Goal: Information Seeking & Learning: Find specific fact

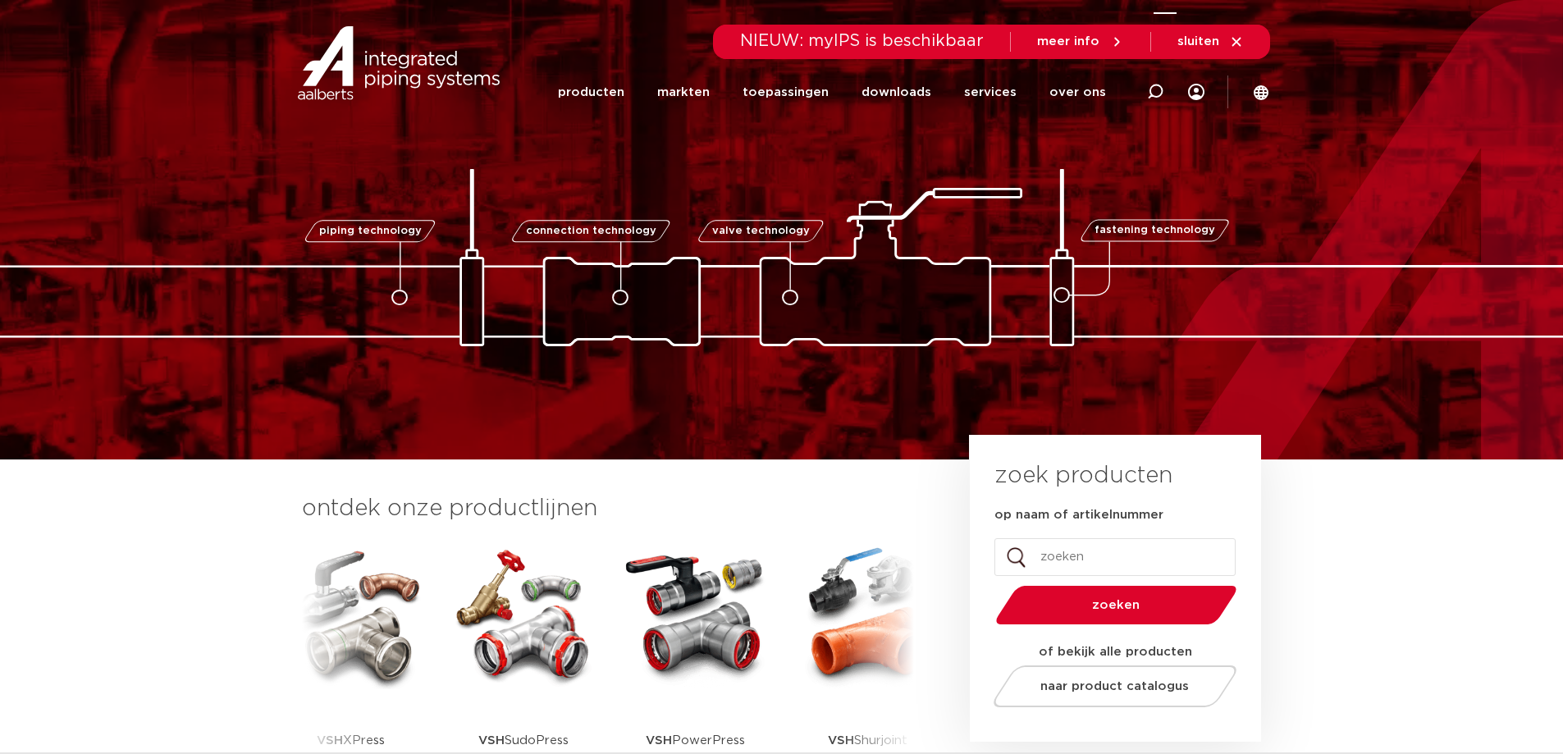
click at [1154, 87] on icon at bounding box center [1155, 92] width 16 height 16
drag, startPoint x: 790, startPoint y: 84, endPoint x: 805, endPoint y: 88, distance: 15.3
click at [790, 84] on input "Zoeken" at bounding box center [918, 89] width 516 height 33
paste input "6205672"
type input "6205672"
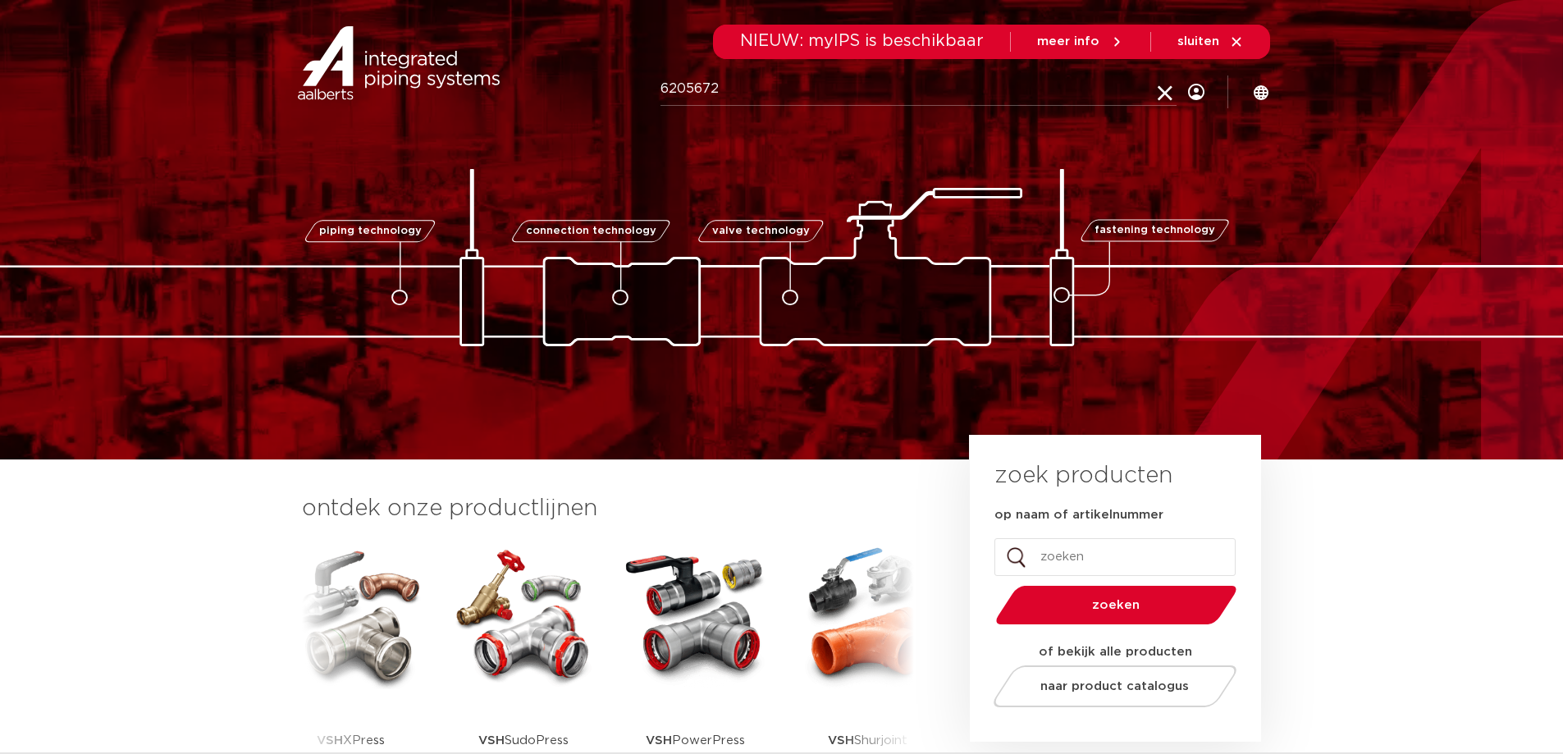
click button "Zoeken" at bounding box center [0, 0] width 0 height 0
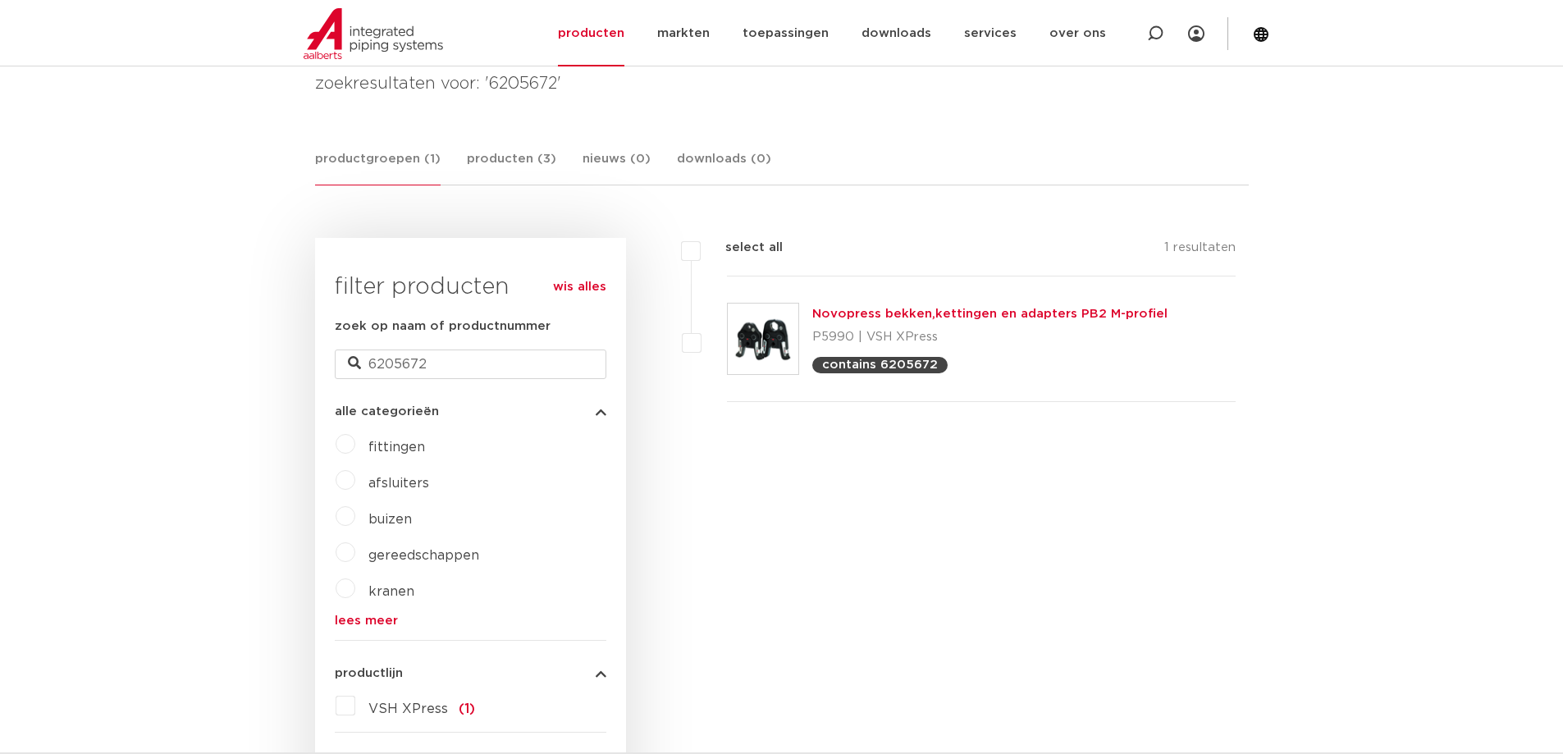
scroll to position [246, 0]
click at [956, 312] on link "Novopress bekken,kettingen en adapters PB2 M-profiel" at bounding box center [989, 314] width 355 height 12
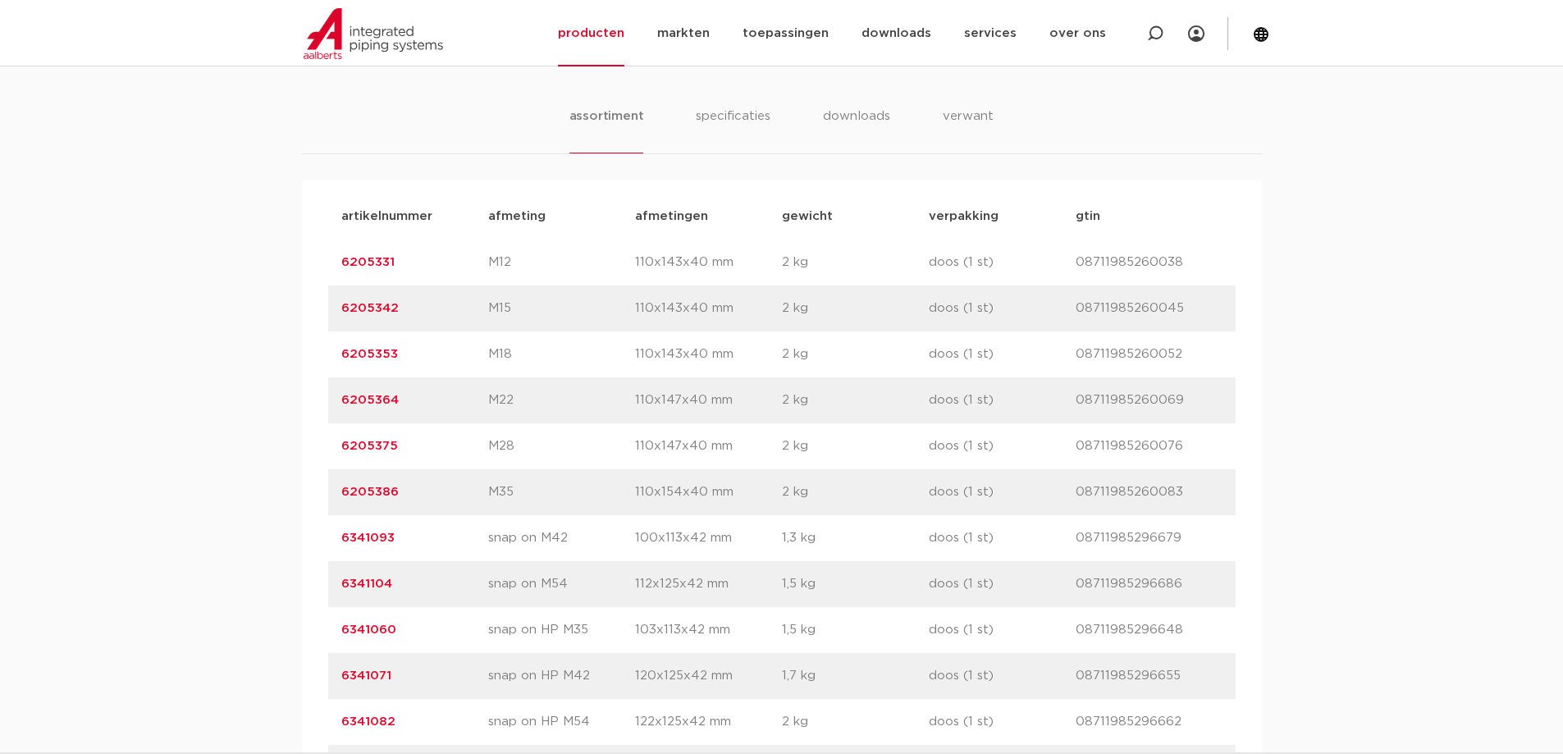
scroll to position [1394, 0]
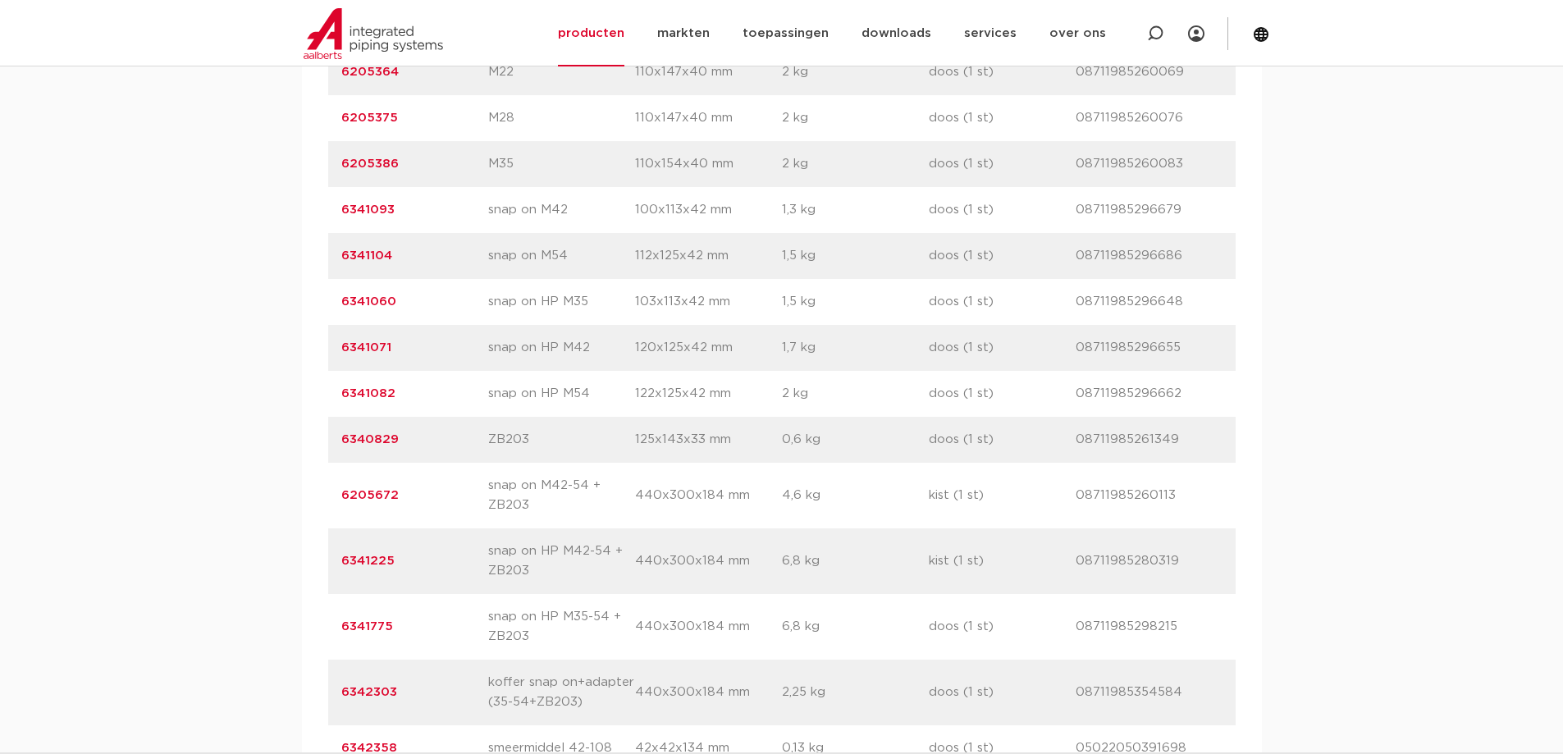
click at [388, 495] on link "6205672" at bounding box center [369, 495] width 57 height 12
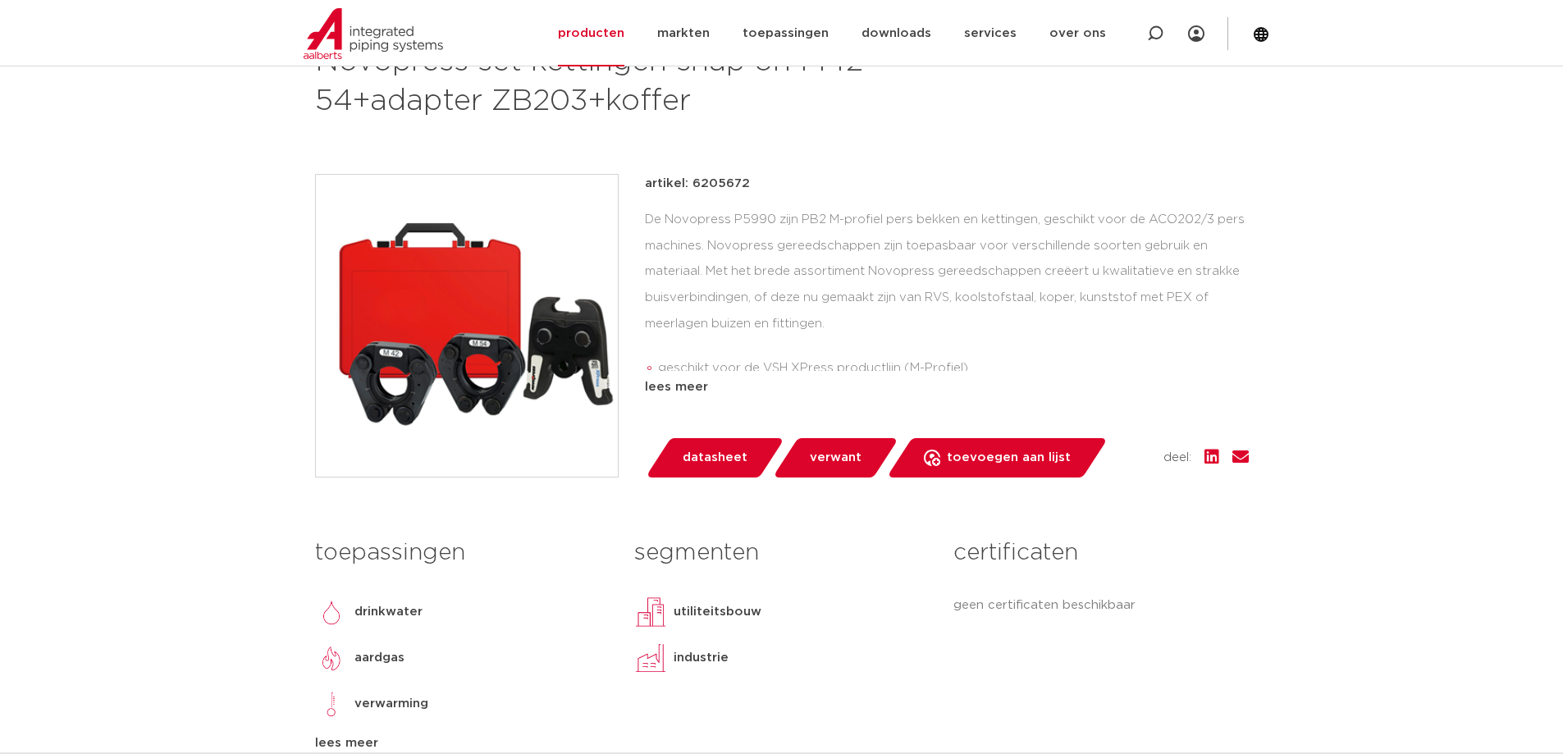
scroll to position [82, 0]
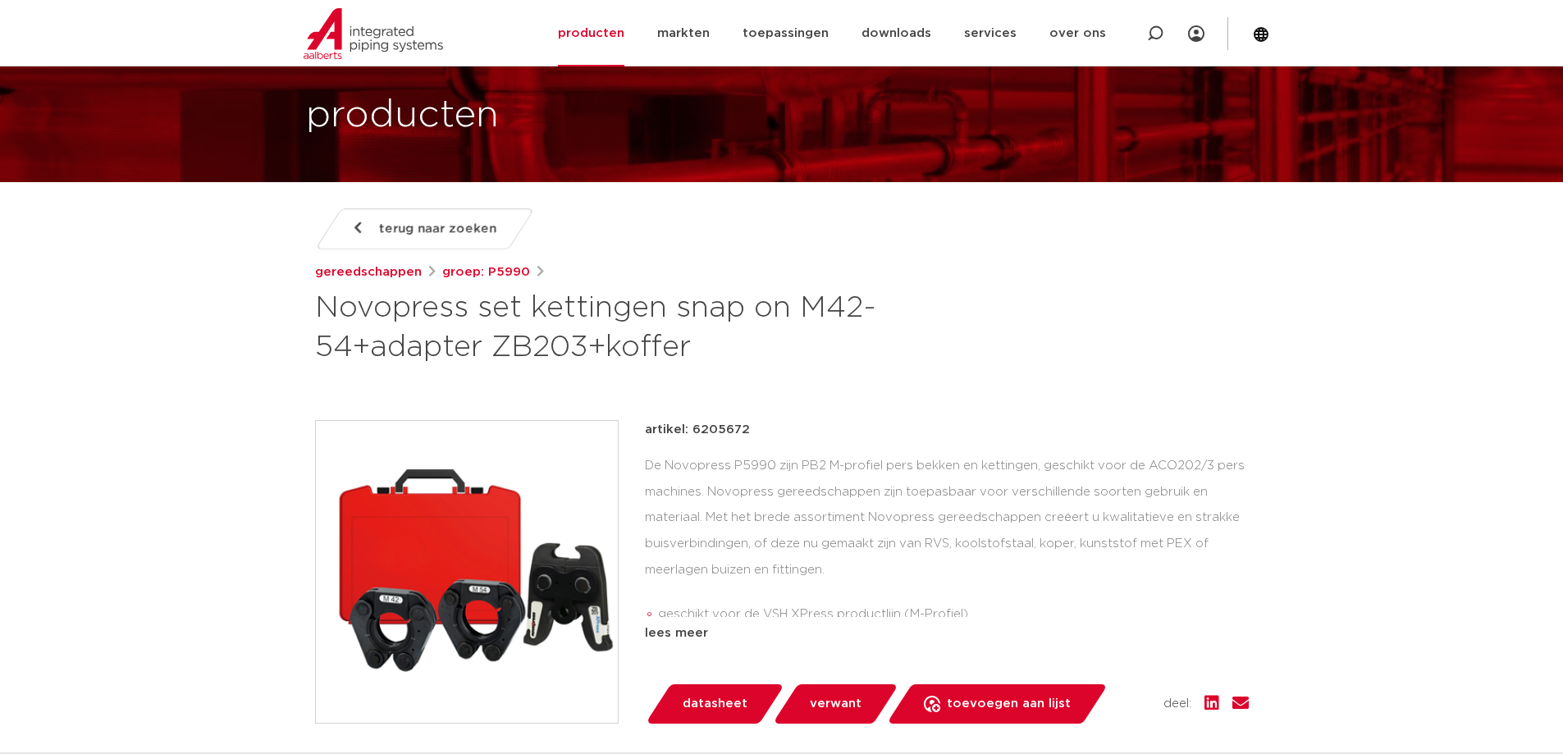
drag, startPoint x: 688, startPoint y: 432, endPoint x: 765, endPoint y: 432, distance: 77.1
click at [765, 432] on div "artikel: 6205672" at bounding box center [947, 430] width 604 height 20
copy p "6205672"
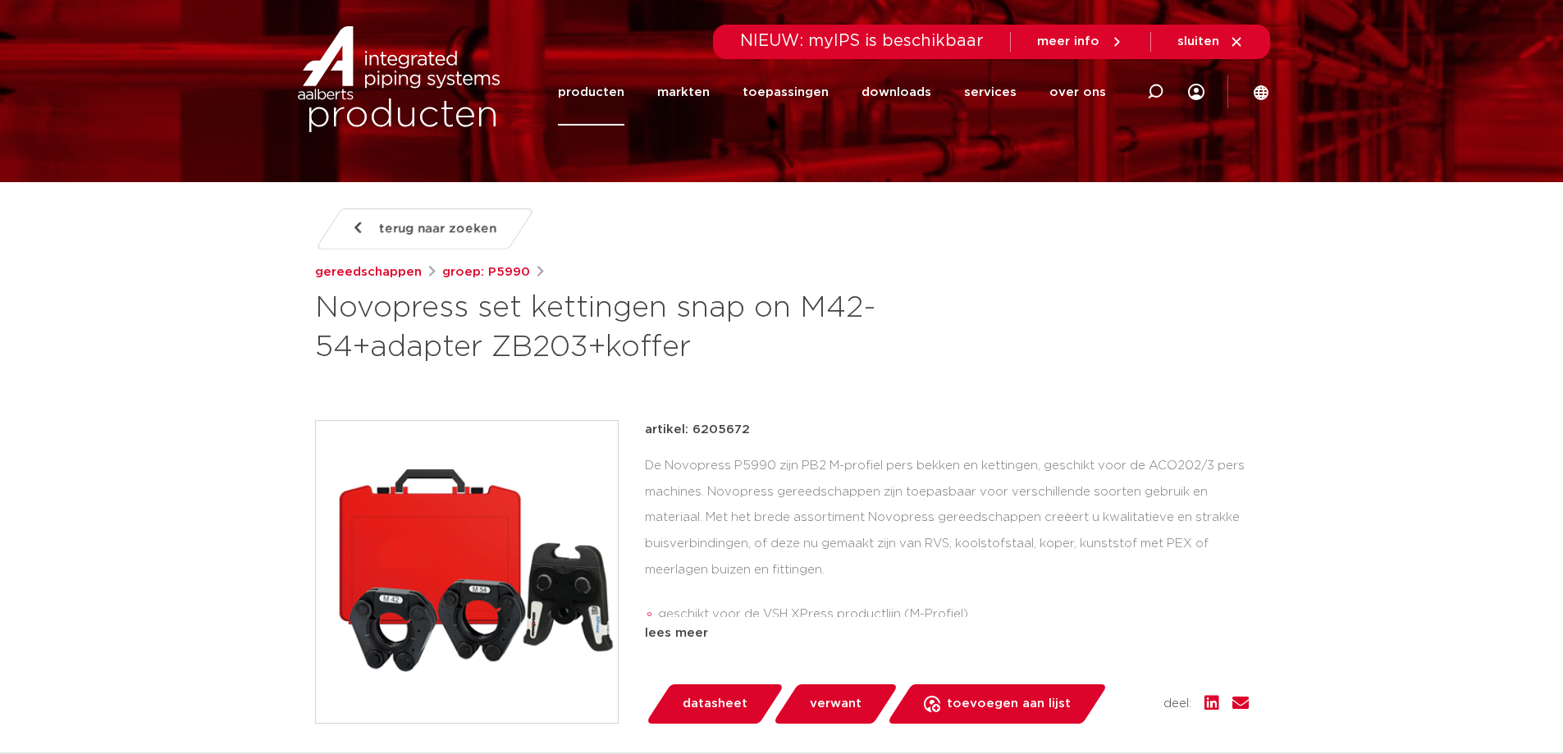
scroll to position [0, 0]
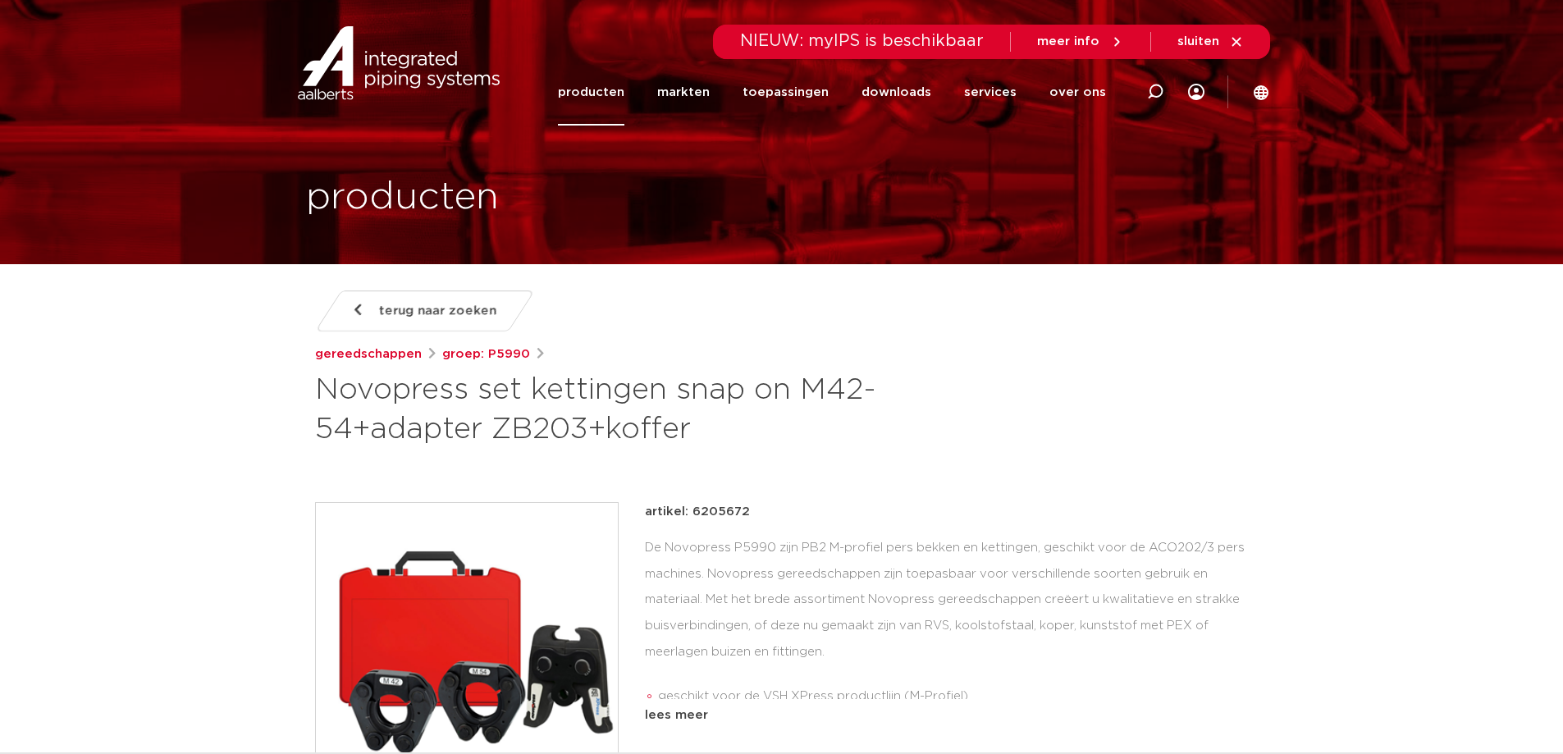
click at [485, 308] on span "terug naar zoeken" at bounding box center [437, 311] width 117 height 26
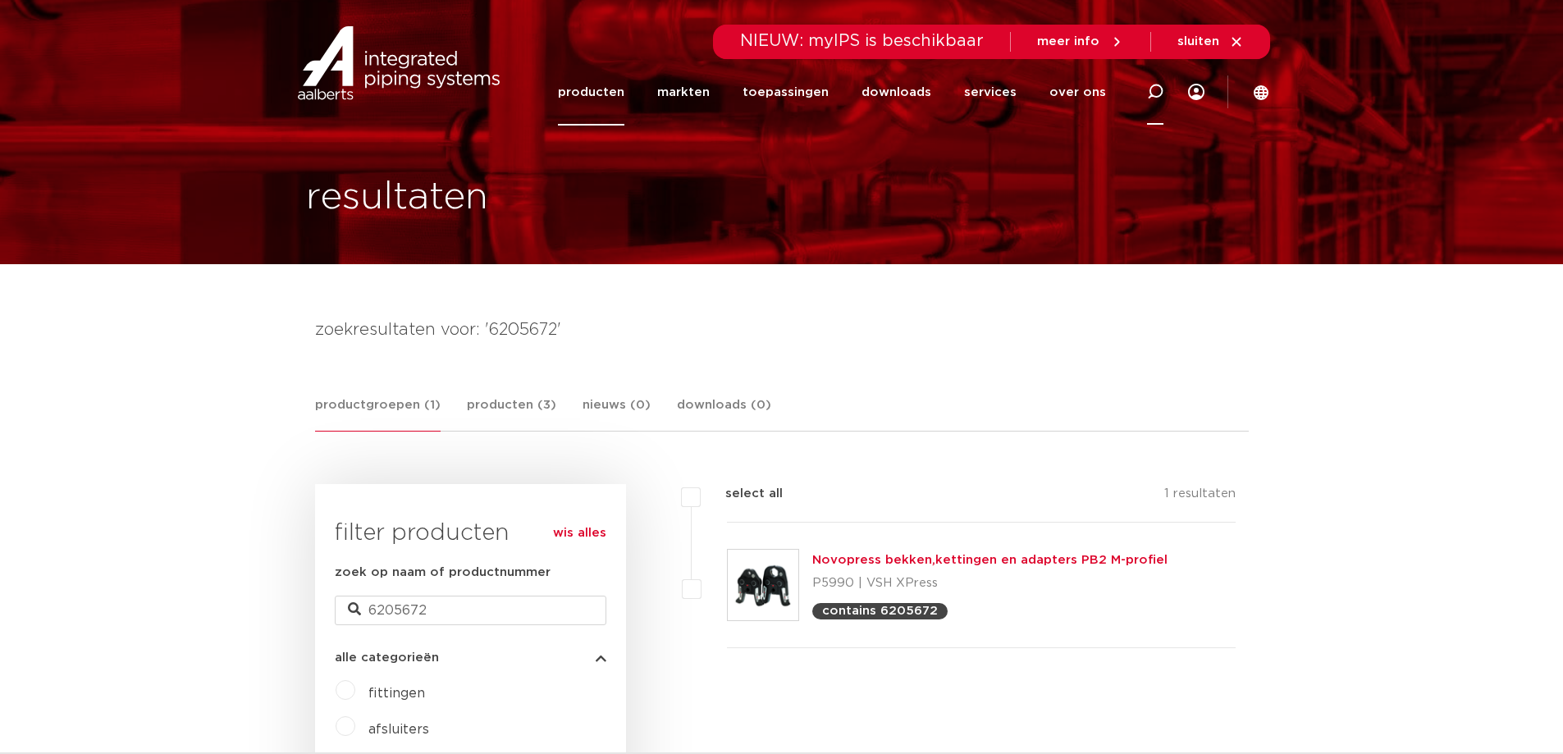
click at [1155, 93] on icon at bounding box center [1155, 92] width 16 height 16
type input "powerpress"
click button "Zoeken" at bounding box center [0, 0] width 0 height 0
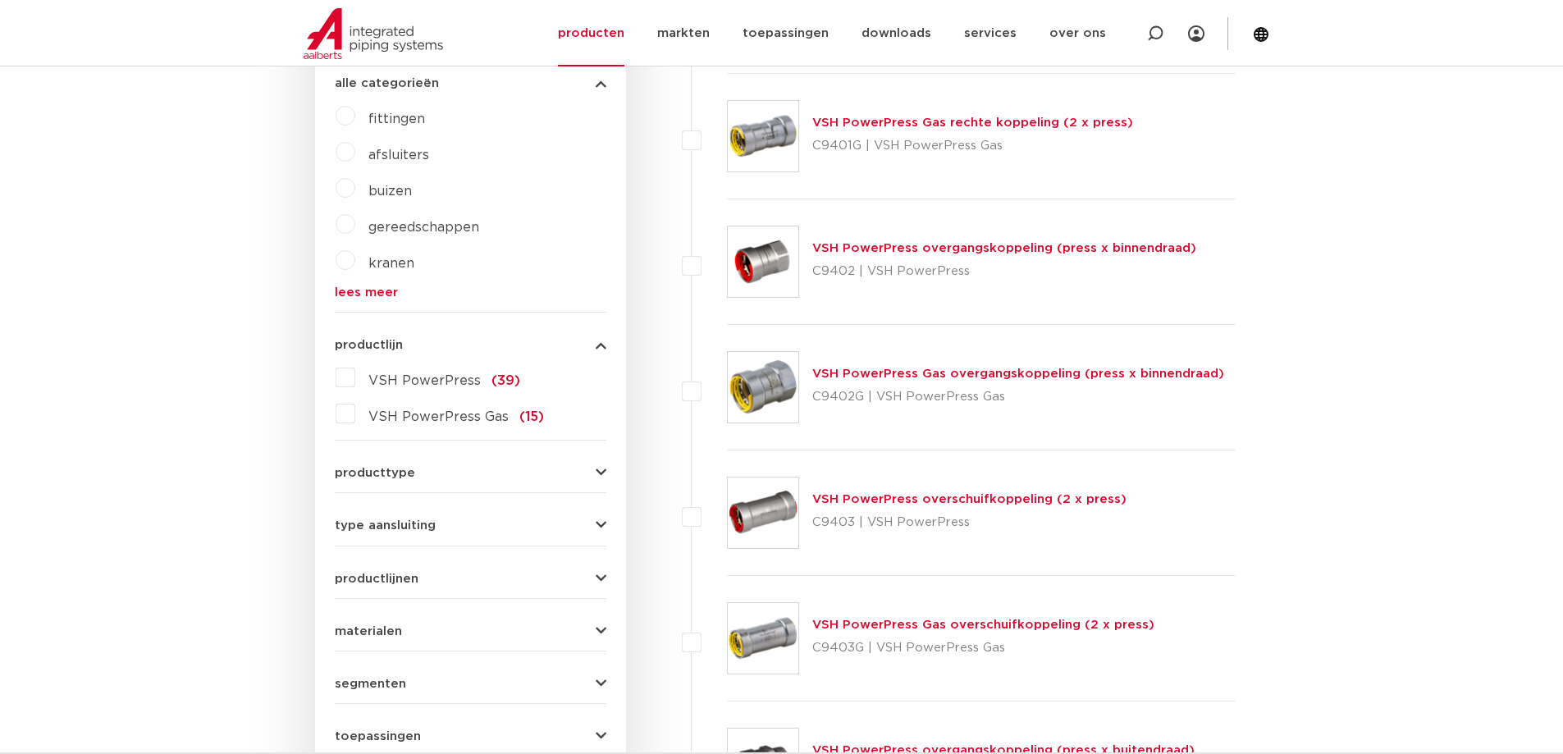
scroll to position [492, 0]
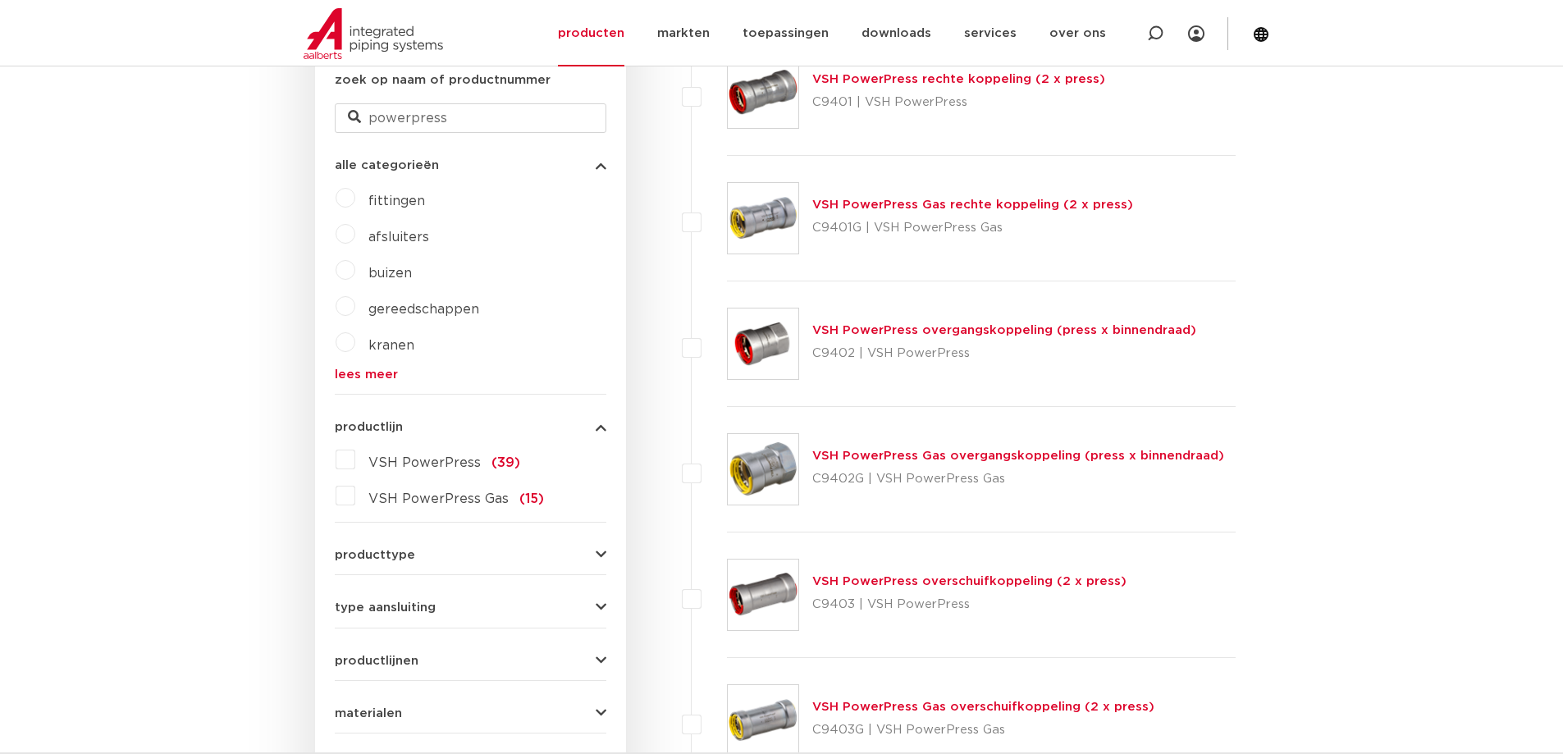
click at [419, 313] on span "gereedschappen" at bounding box center [423, 309] width 111 height 13
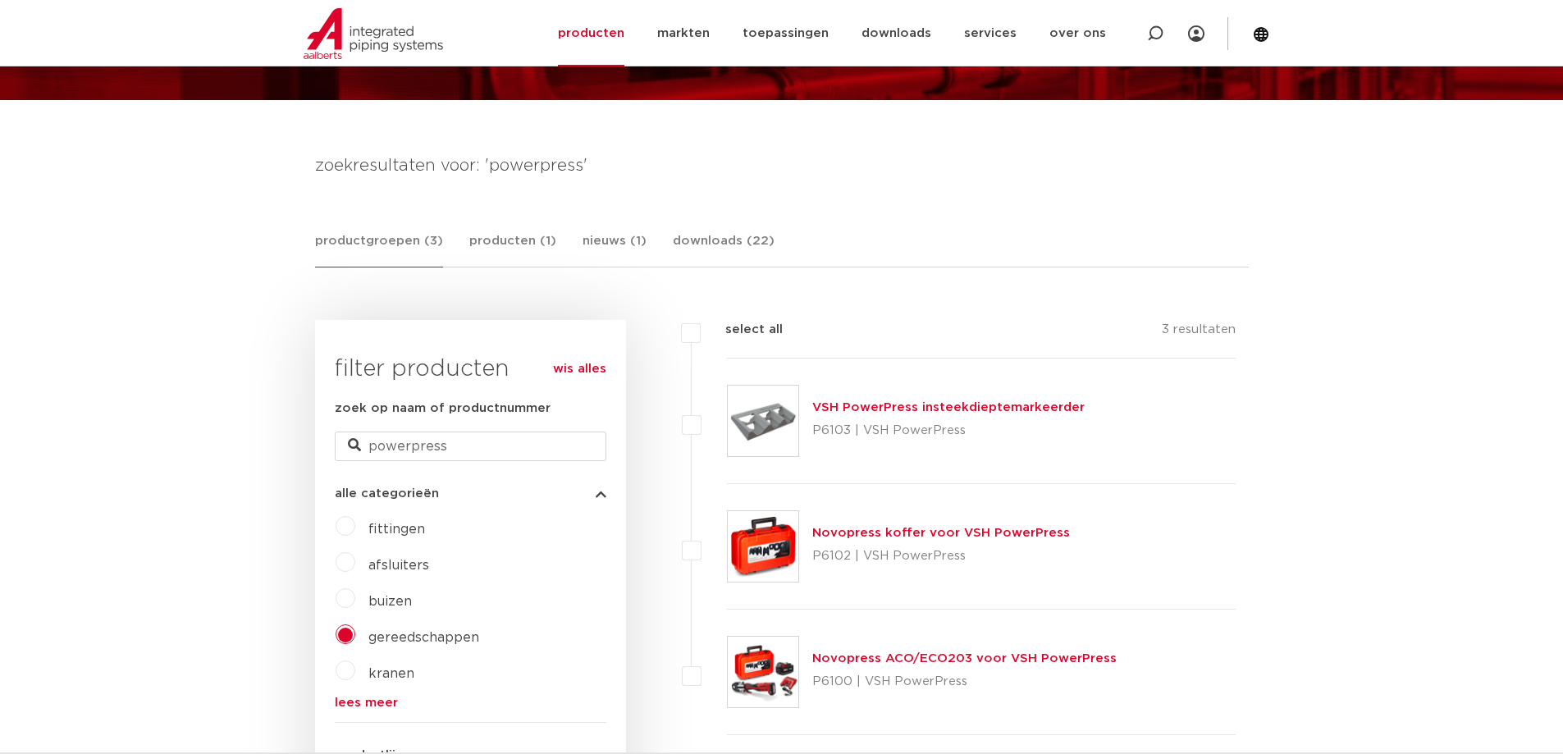
scroll to position [82, 0]
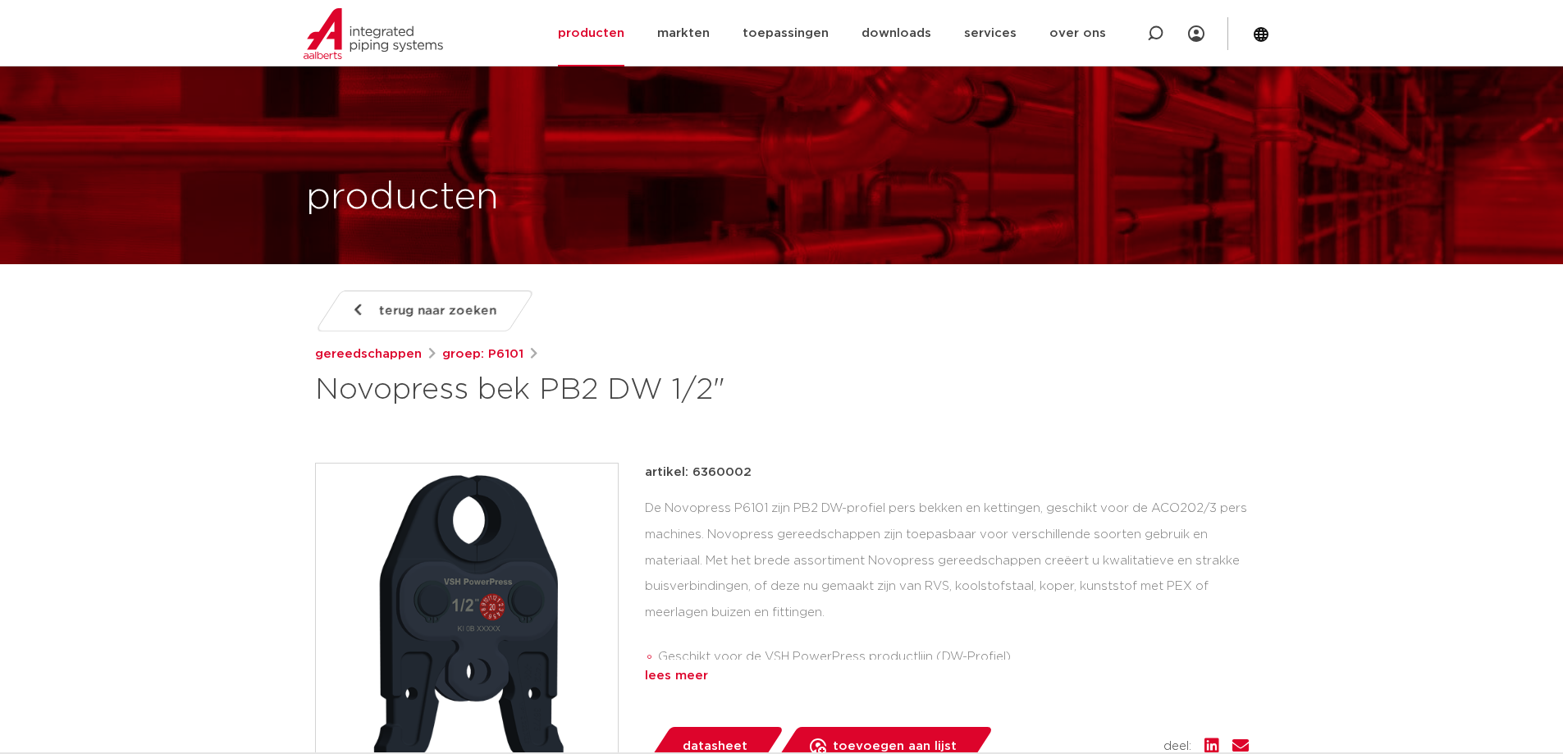
scroll to position [246, 0]
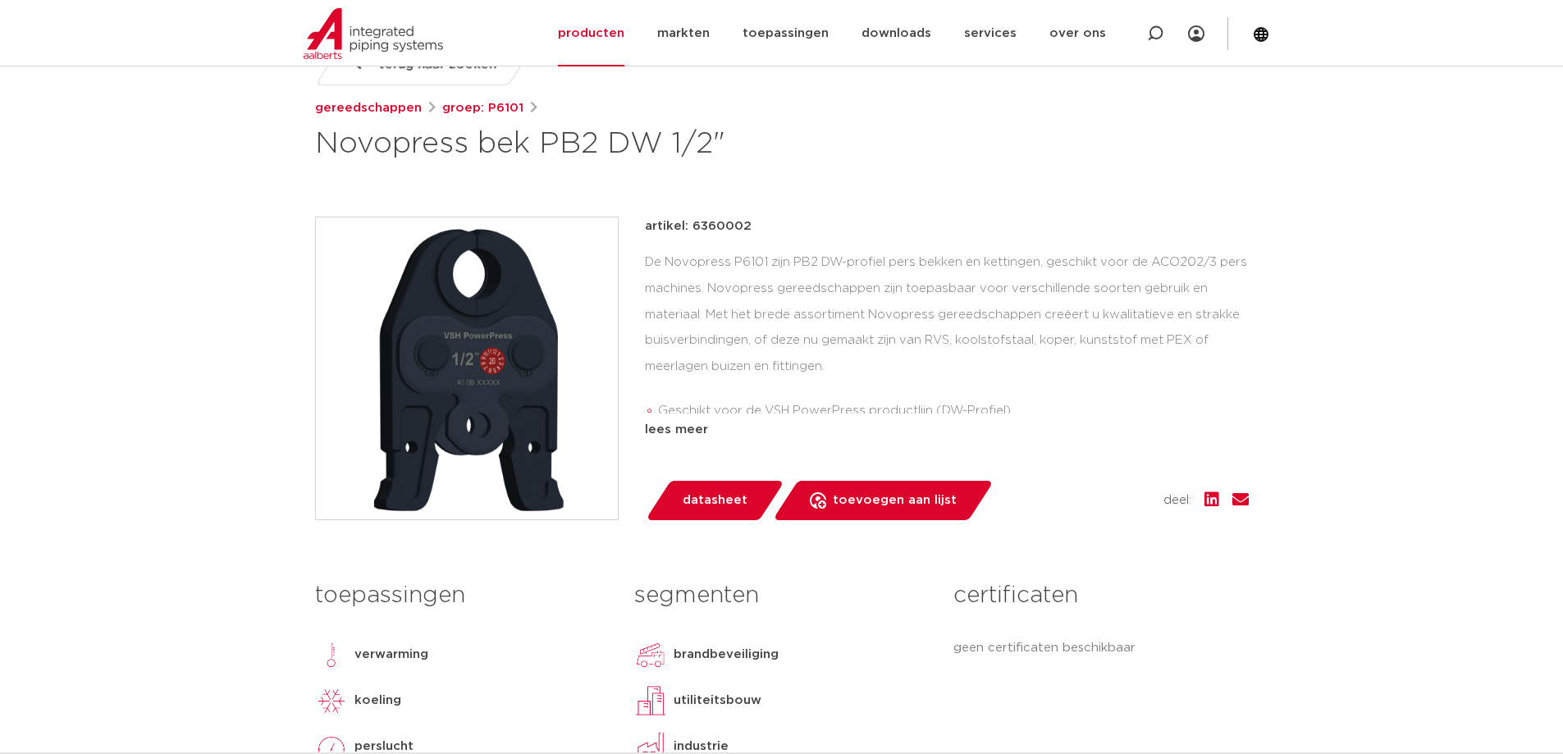
drag, startPoint x: 755, startPoint y: 227, endPoint x: 692, endPoint y: 228, distance: 63.2
click at [692, 228] on div "artikel: 6360002" at bounding box center [947, 227] width 604 height 20
copy p "6360002"
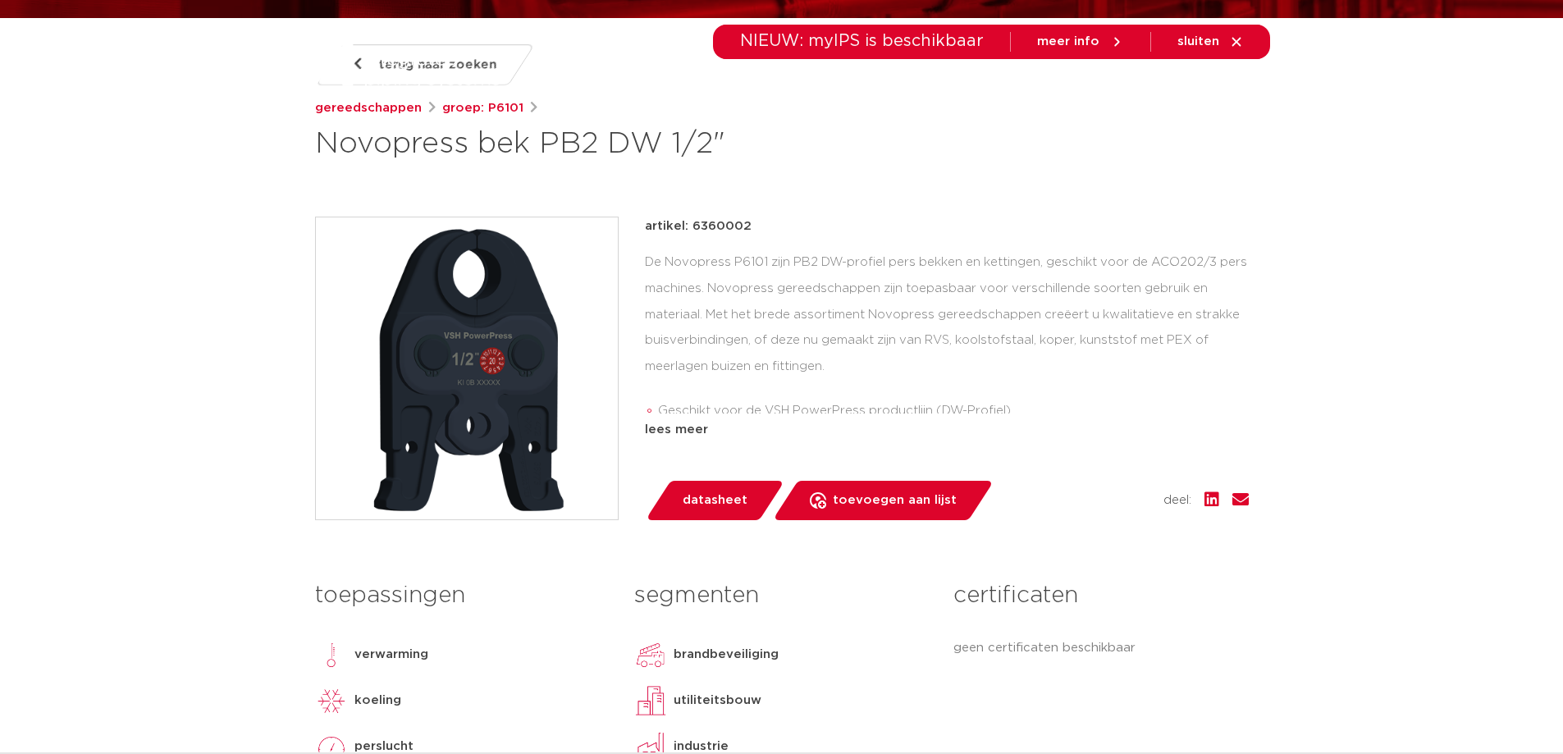
scroll to position [0, 0]
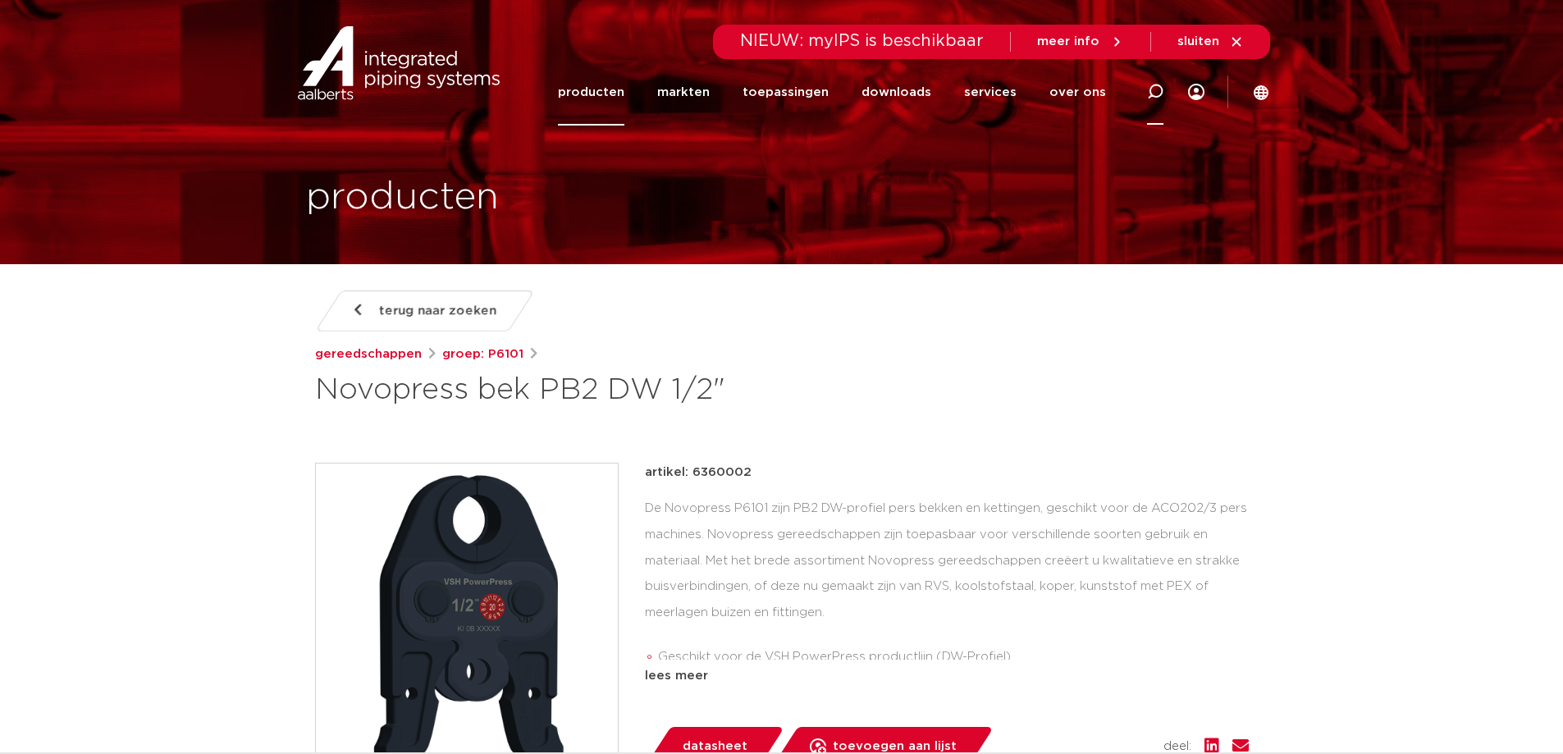
click at [1163, 89] on icon at bounding box center [1155, 92] width 16 height 16
drag, startPoint x: 749, startPoint y: 89, endPoint x: 757, endPoint y: 93, distance: 8.8
click at [749, 89] on input "Zoeken" at bounding box center [918, 89] width 516 height 33
paste input "6360002"
type input "6360002"
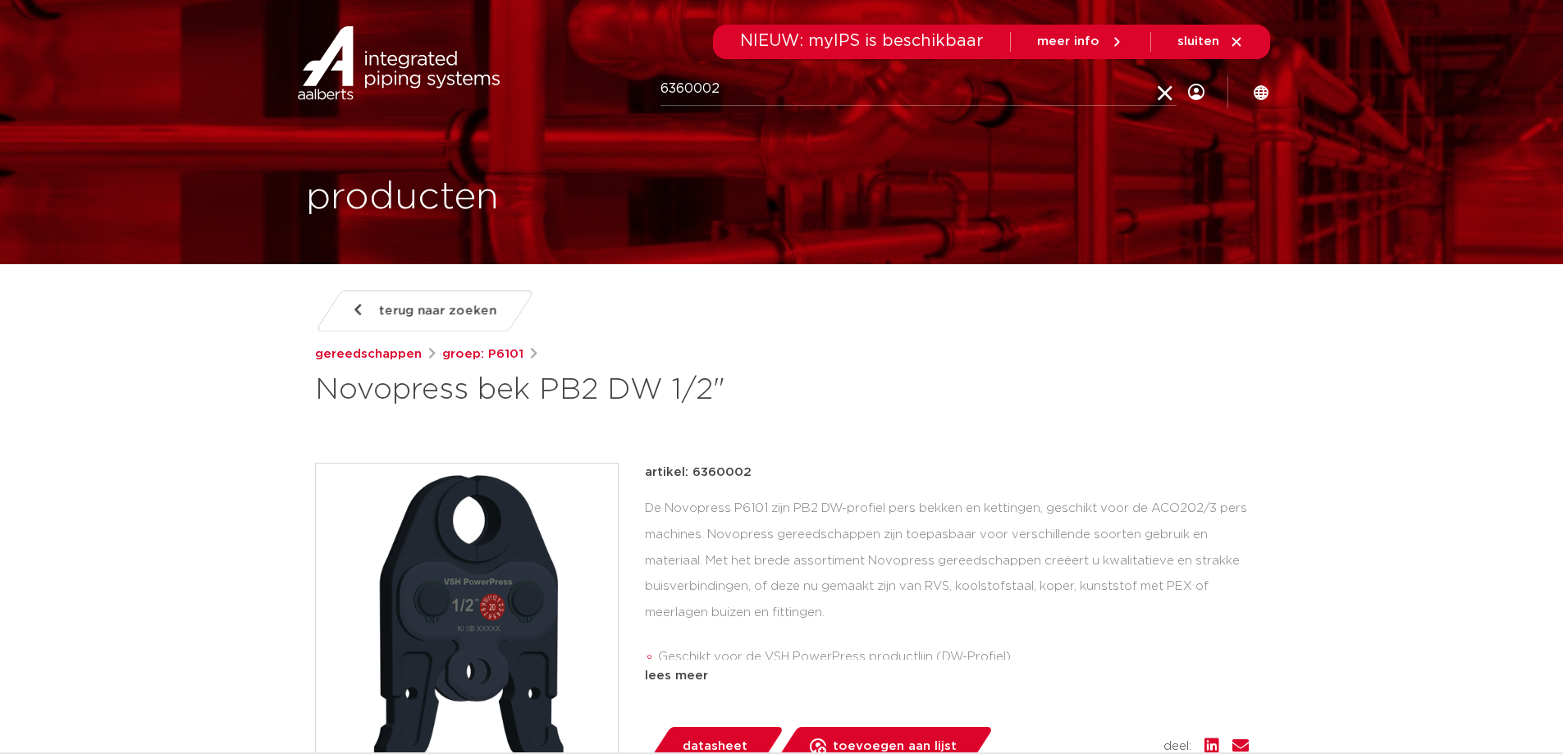
click button "Zoeken" at bounding box center [0, 0] width 0 height 0
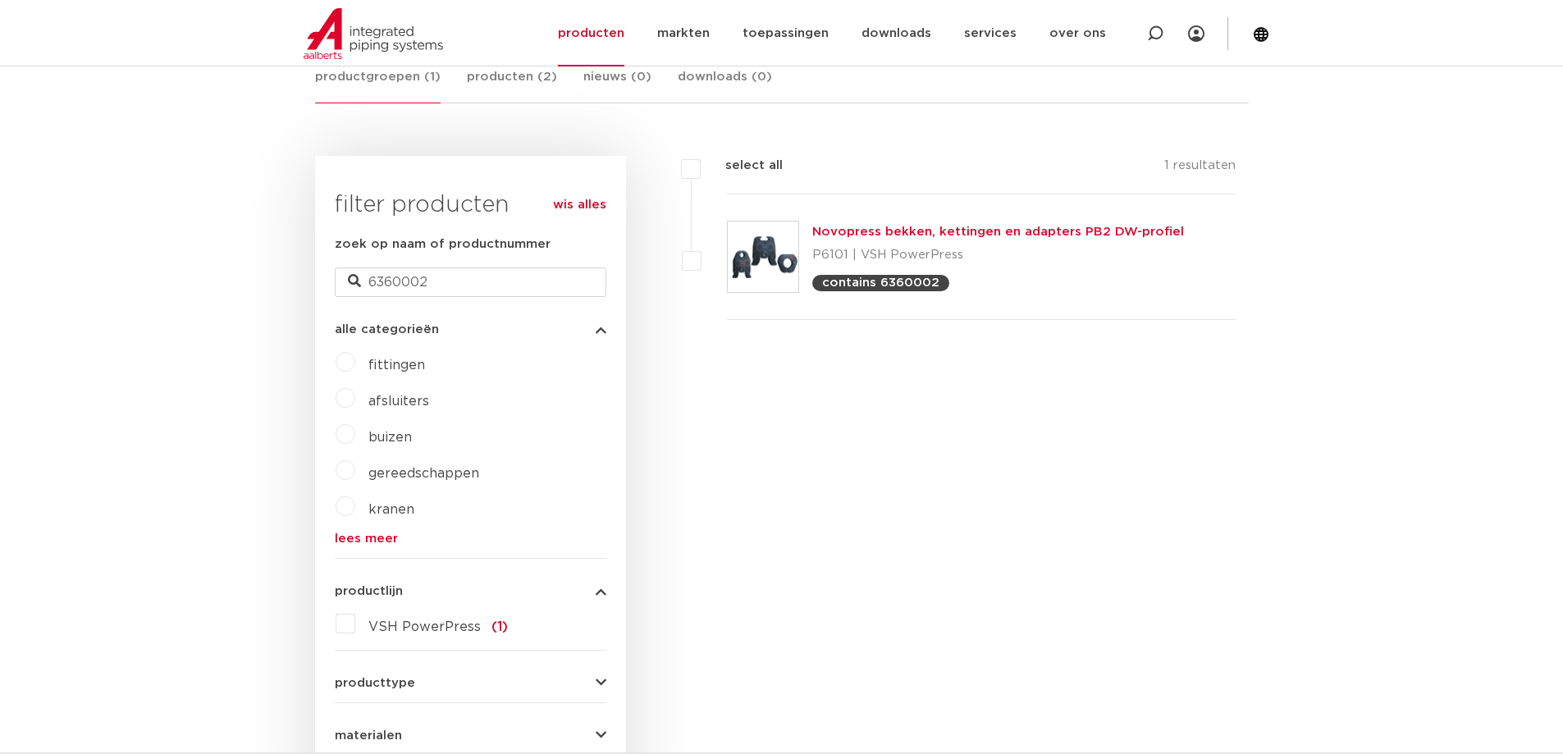
scroll to position [246, 0]
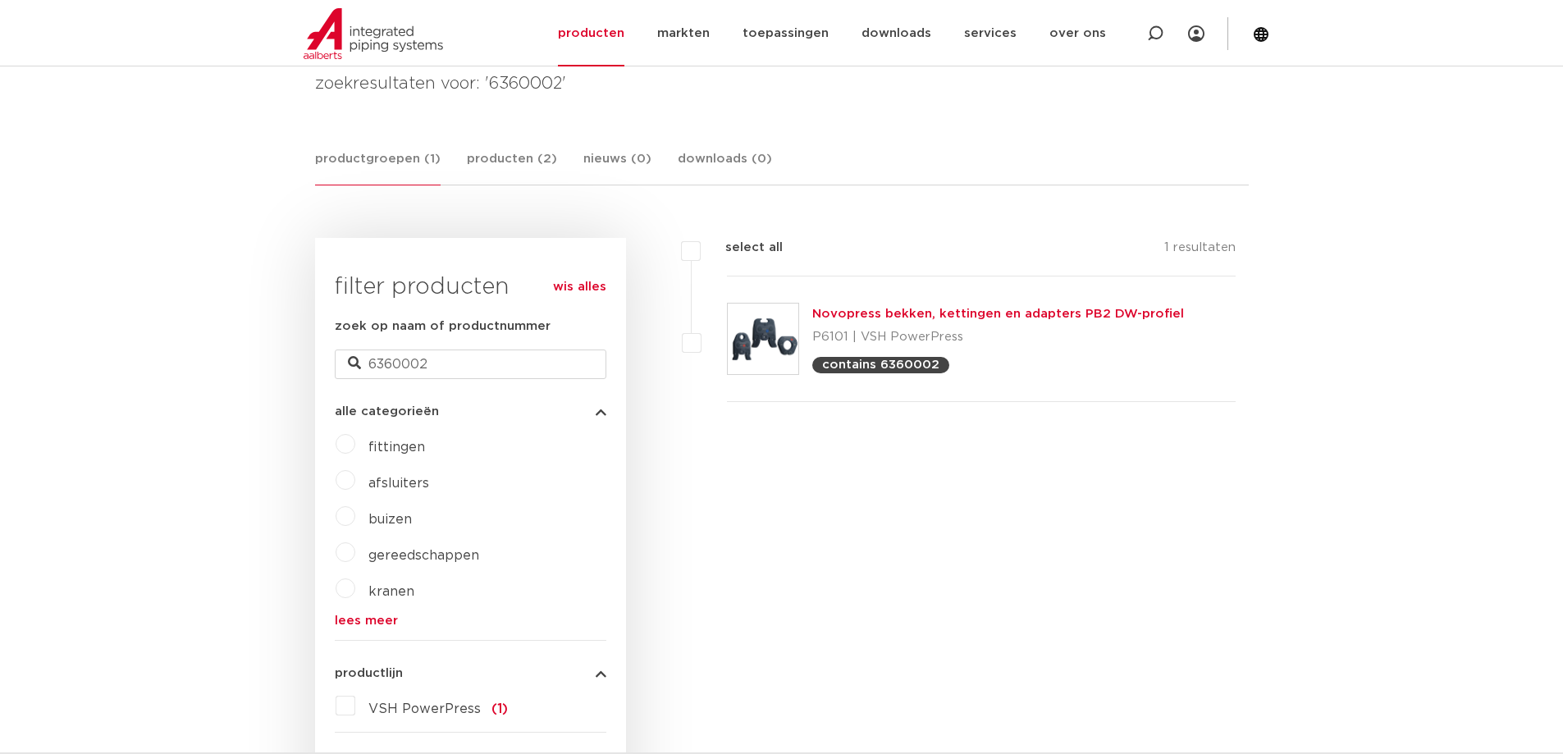
click at [866, 314] on link "Novopress bekken, kettingen en adapters PB2 DW-profiel" at bounding box center [998, 314] width 372 height 12
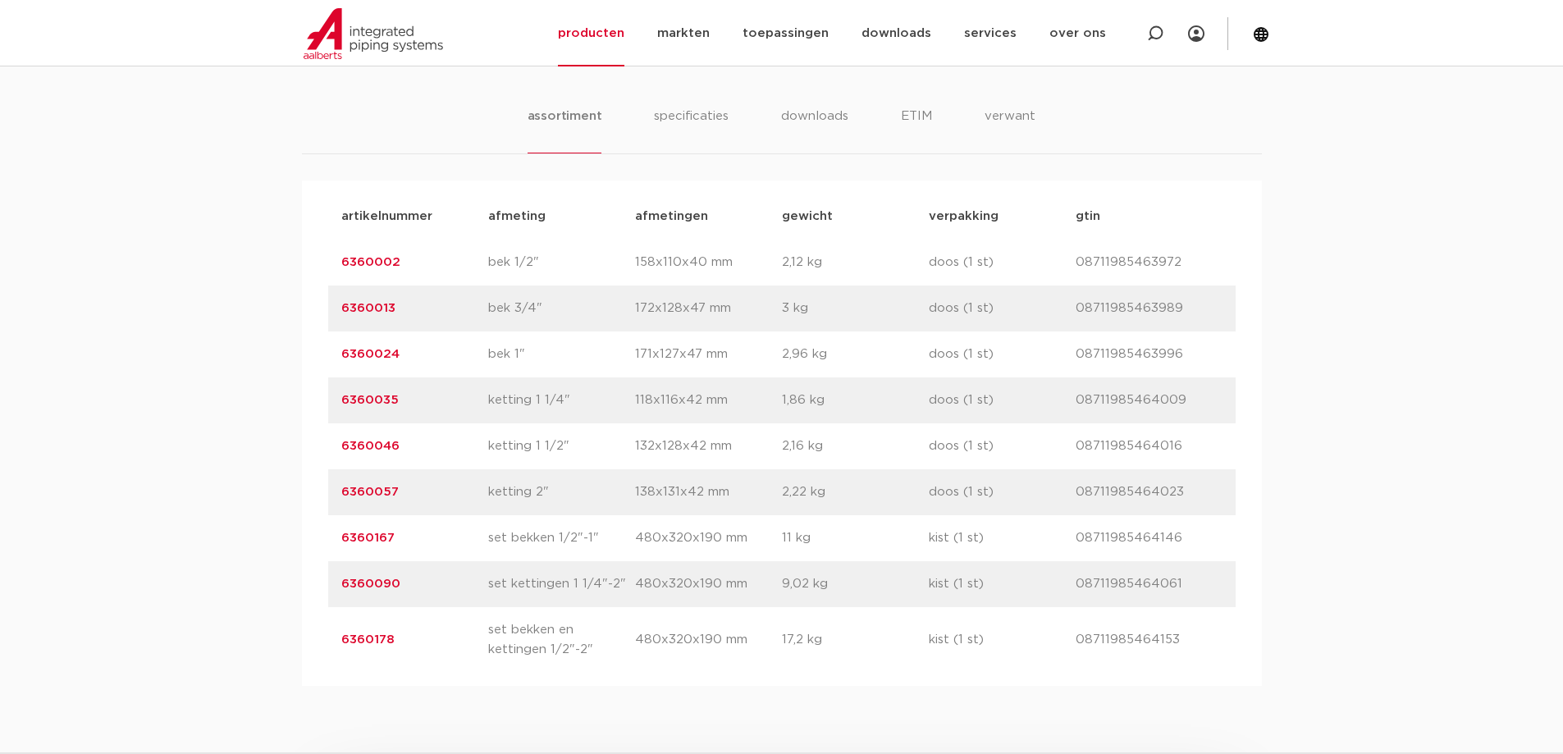
scroll to position [1148, 0]
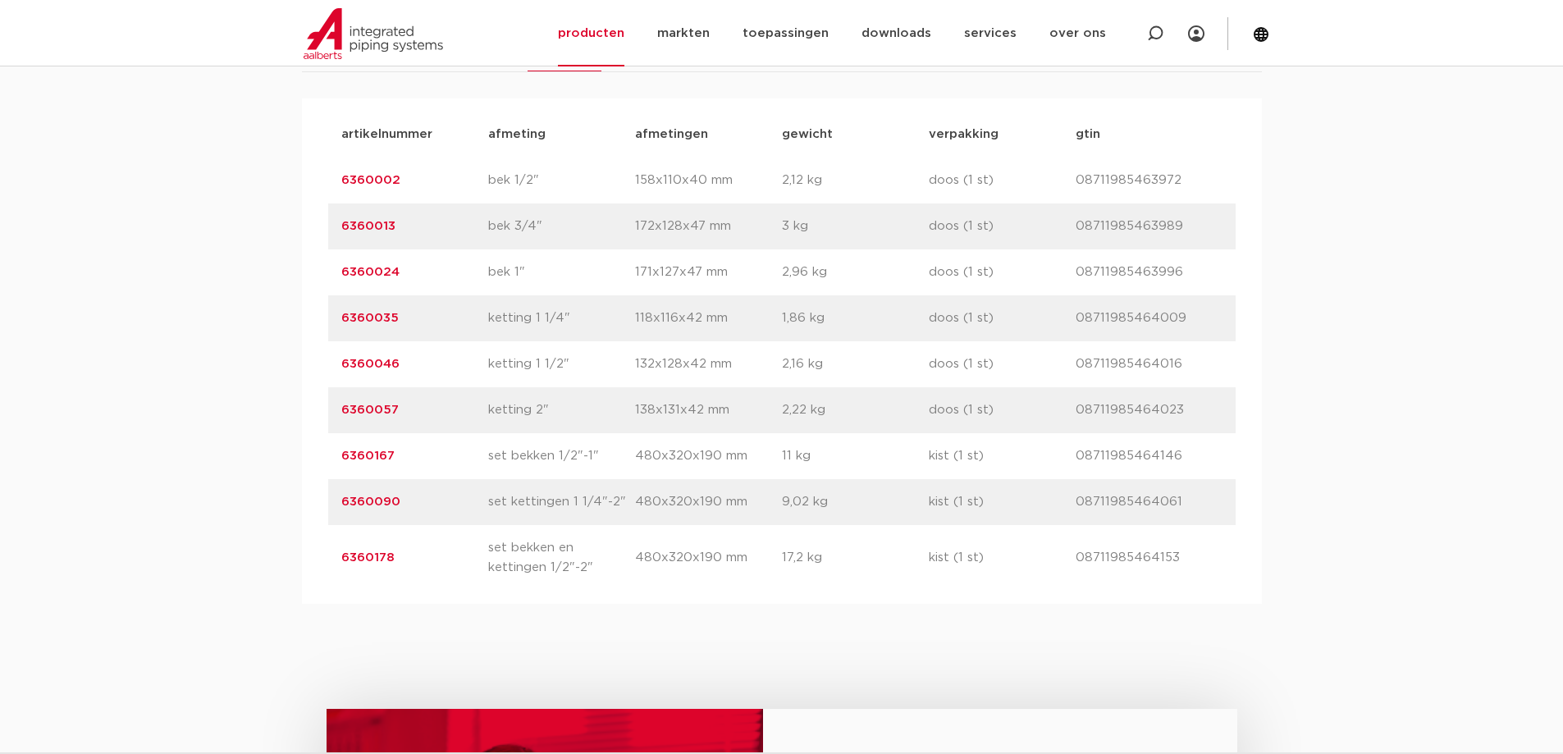
drag, startPoint x: 399, startPoint y: 552, endPoint x: 322, endPoint y: 554, distance: 78.0
click at [322, 554] on div "artikelnummer afmeting [GEOGRAPHIC_DATA] gewicht verpakking gtin artikelnummer …" at bounding box center [782, 350] width 960 height 505
copy link "6360178"
